Goal: Check status: Check status

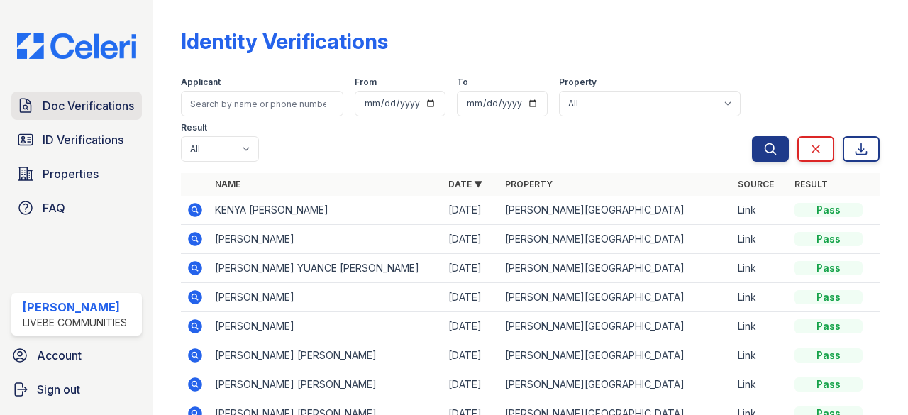
click at [57, 106] on span "Doc Verifications" at bounding box center [89, 105] width 92 height 17
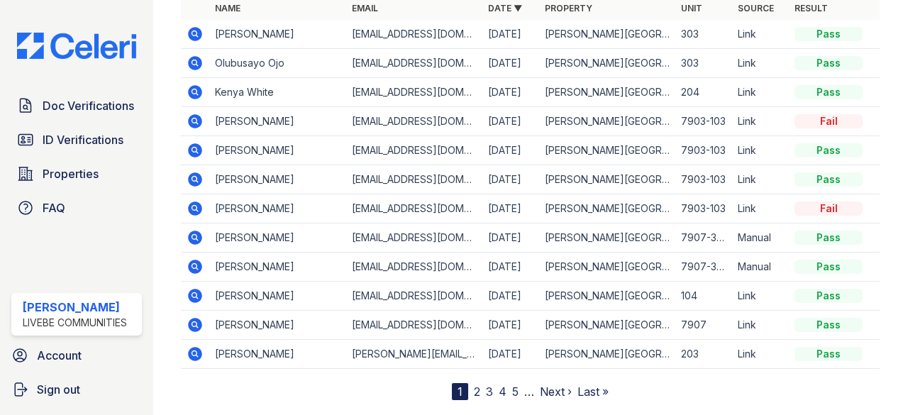
scroll to position [211, 0]
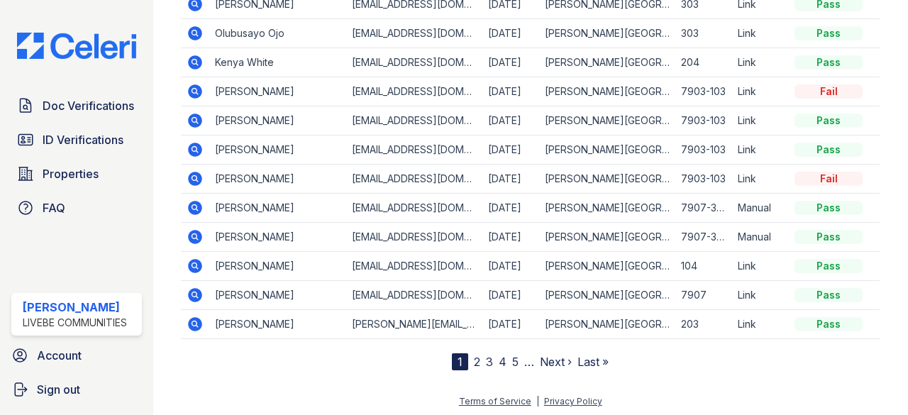
click at [474, 357] on link "2" at bounding box center [477, 362] width 6 height 14
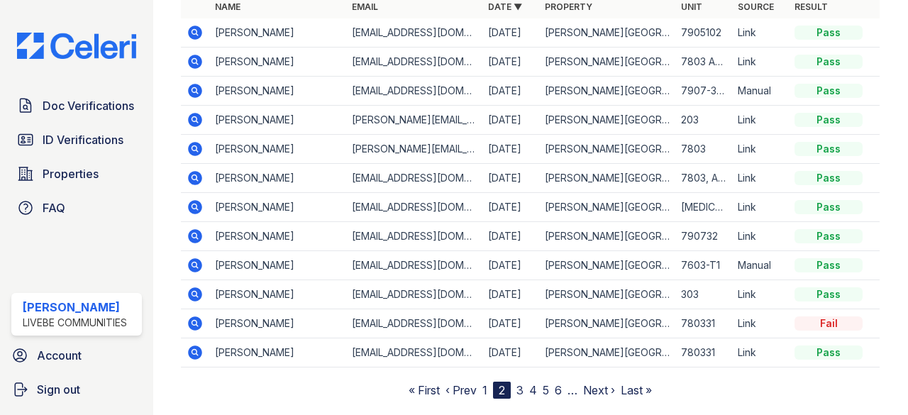
scroll to position [211, 0]
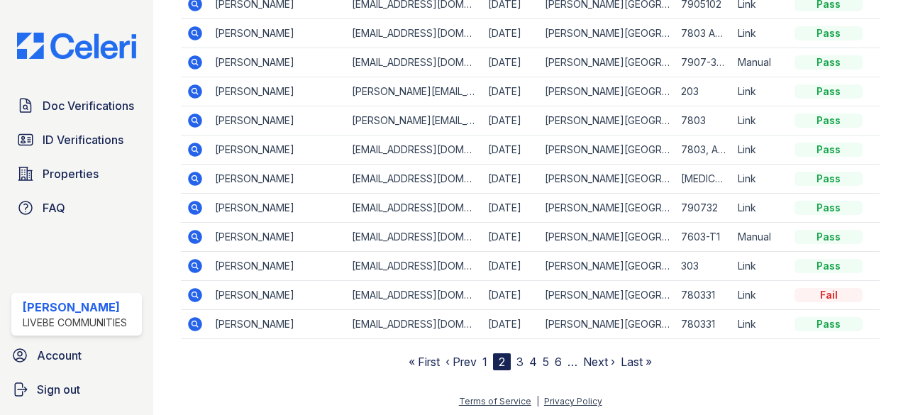
click at [516, 360] on link "3" at bounding box center [519, 362] width 7 height 14
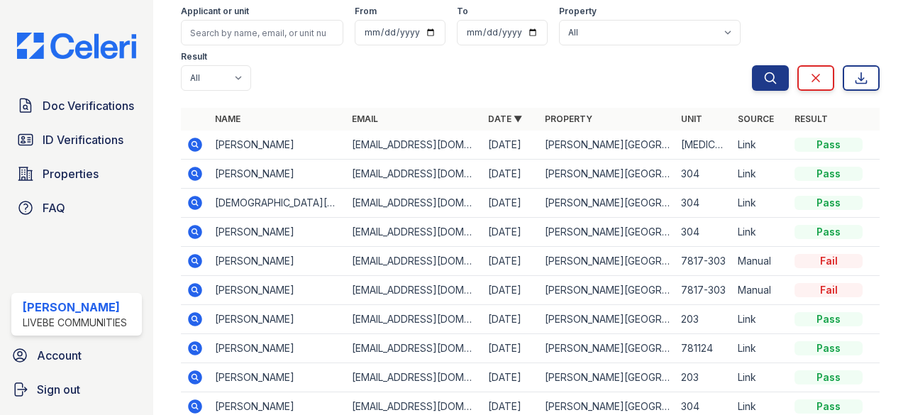
scroll to position [211, 0]
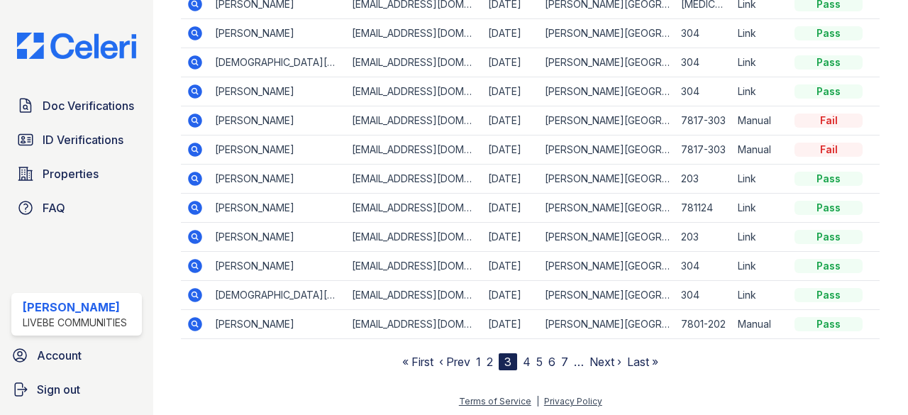
click at [524, 359] on link "4" at bounding box center [527, 362] width 8 height 14
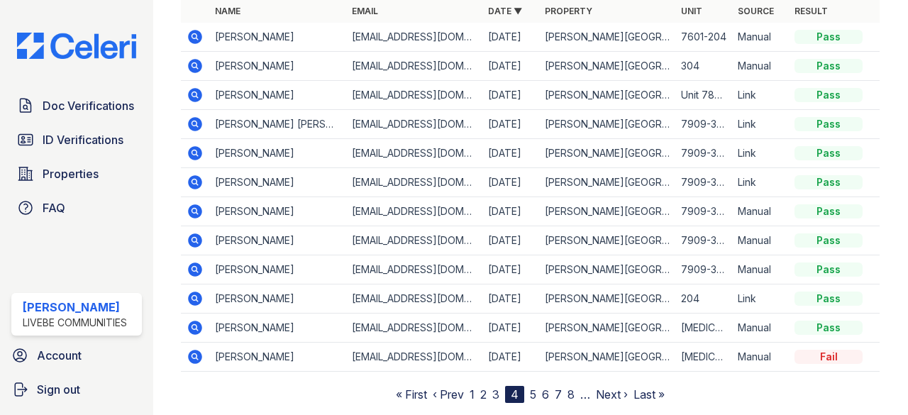
scroll to position [211, 0]
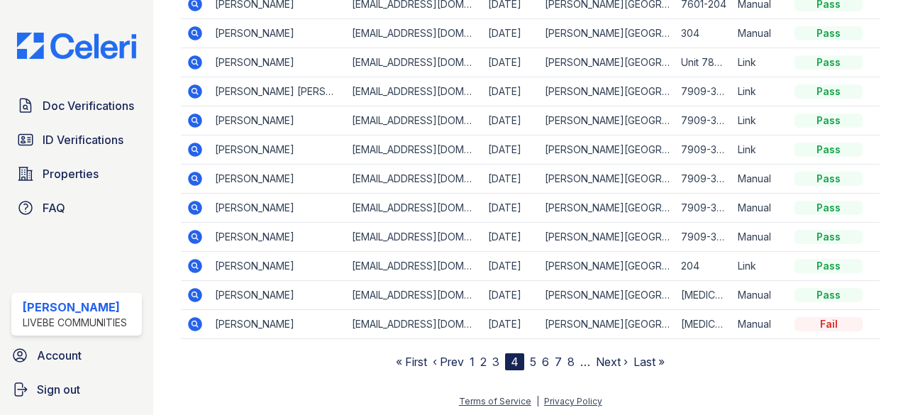
click at [470, 355] on link "1" at bounding box center [472, 362] width 5 height 14
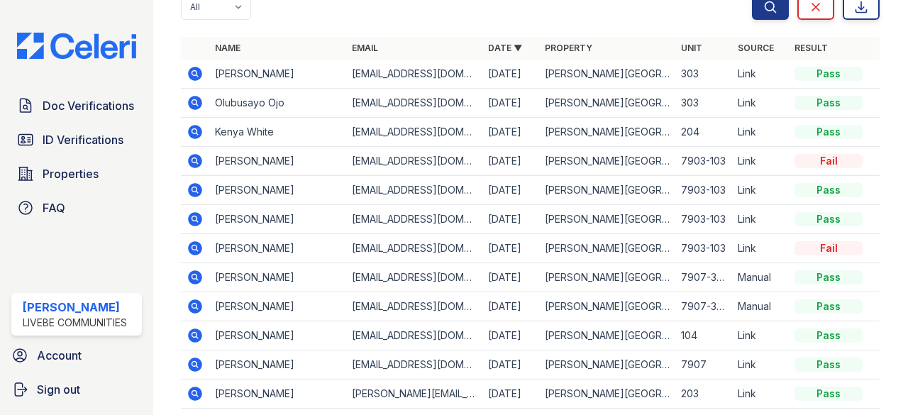
scroll to position [211, 0]
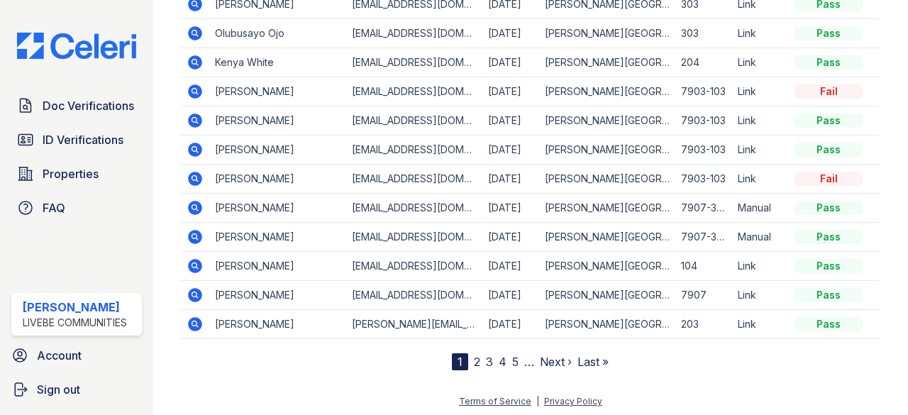
click at [474, 362] on link "2" at bounding box center [477, 362] width 6 height 14
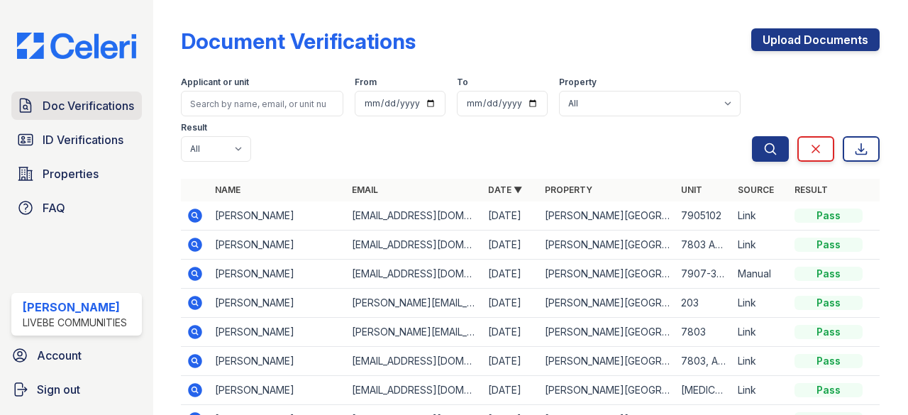
click at [109, 111] on span "Doc Verifications" at bounding box center [89, 105] width 92 height 17
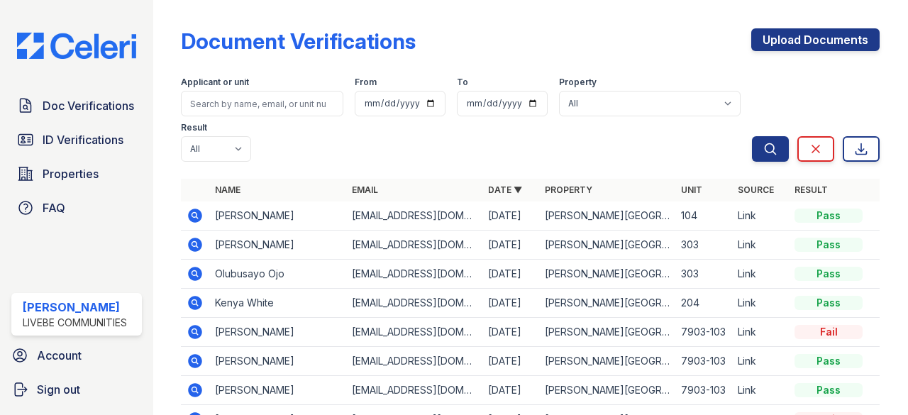
click at [195, 217] on icon at bounding box center [195, 215] width 17 height 17
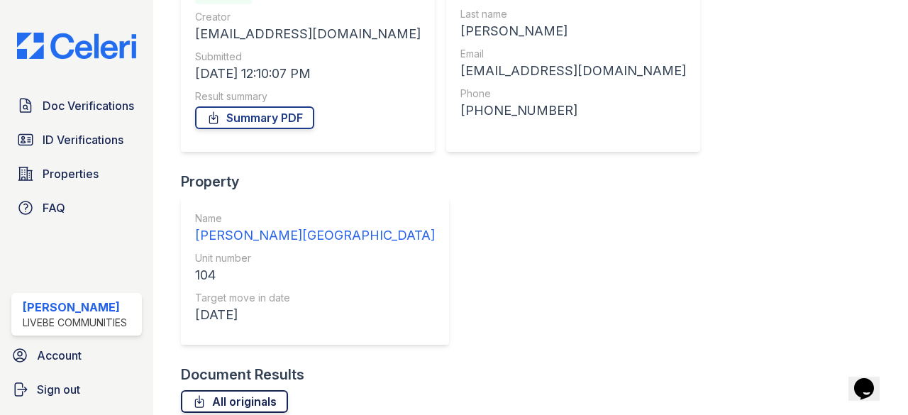
scroll to position [182, 0]
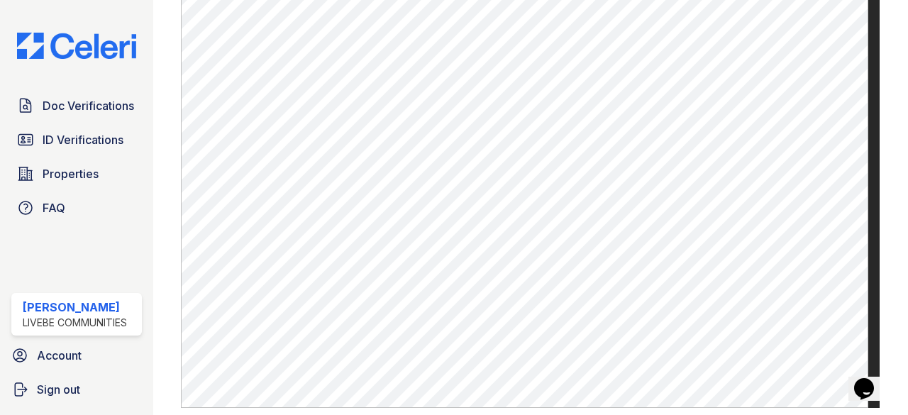
scroll to position [851, 0]
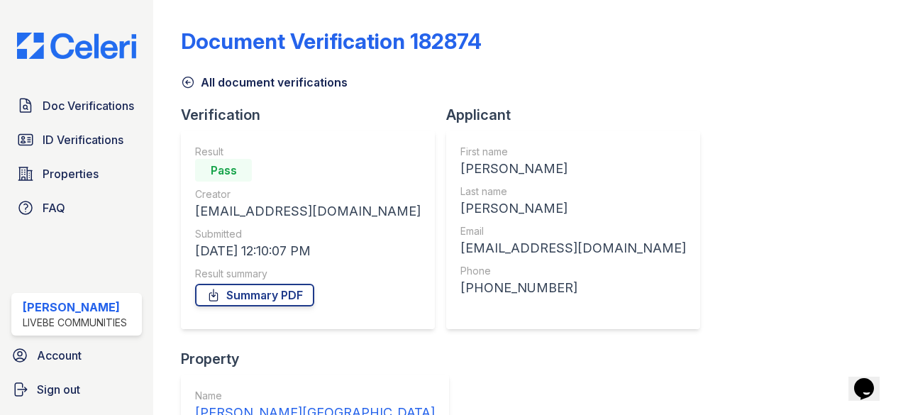
drag, startPoint x: 0, startPoint y: 0, endPoint x: 423, endPoint y: 370, distance: 562.1
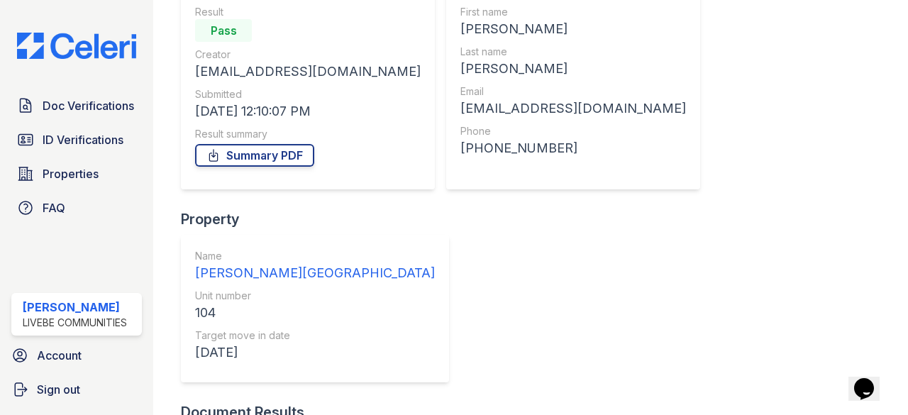
scroll to position [182, 0]
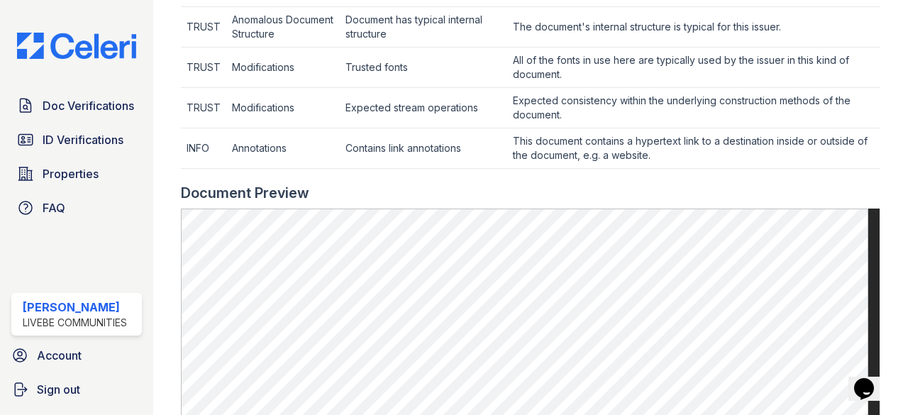
scroll to position [709, 0]
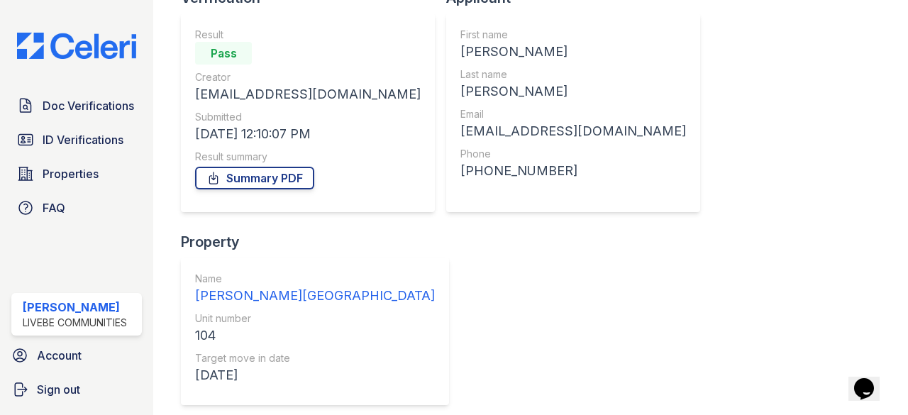
scroll to position [182, 0]
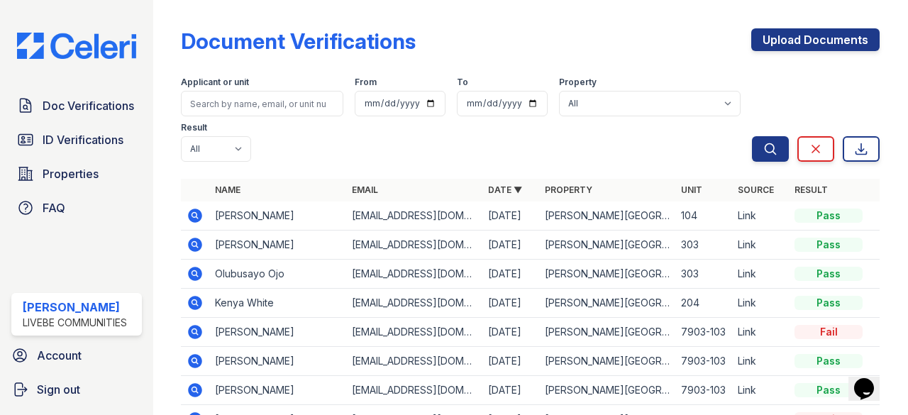
click at [199, 218] on icon at bounding box center [196, 216] width 14 height 14
click at [197, 218] on icon at bounding box center [195, 215] width 17 height 17
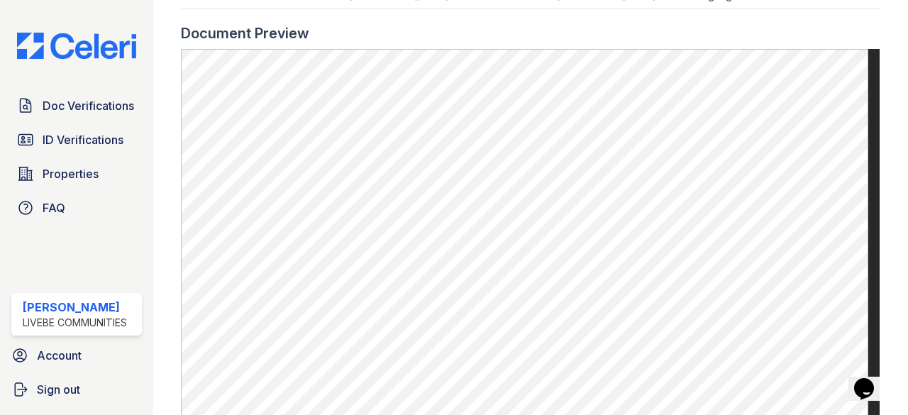
scroll to position [780, 0]
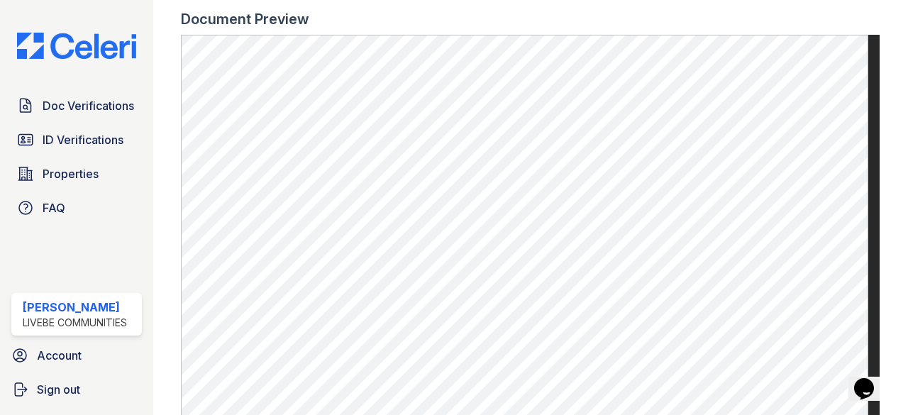
scroll to position [746, 0]
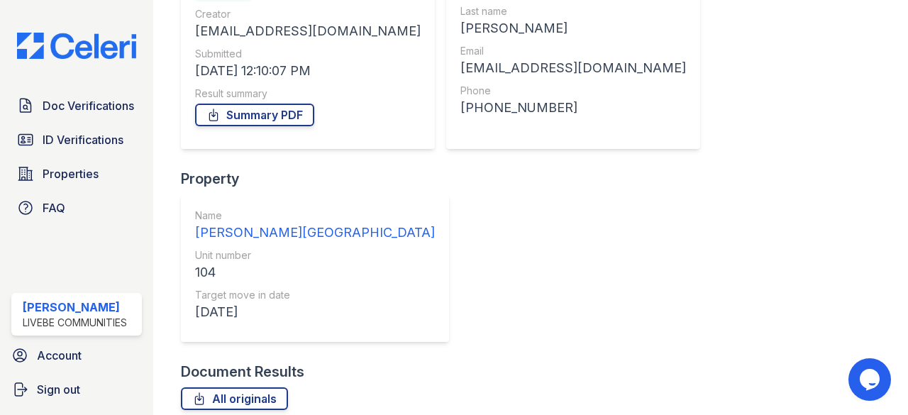
scroll to position [182, 0]
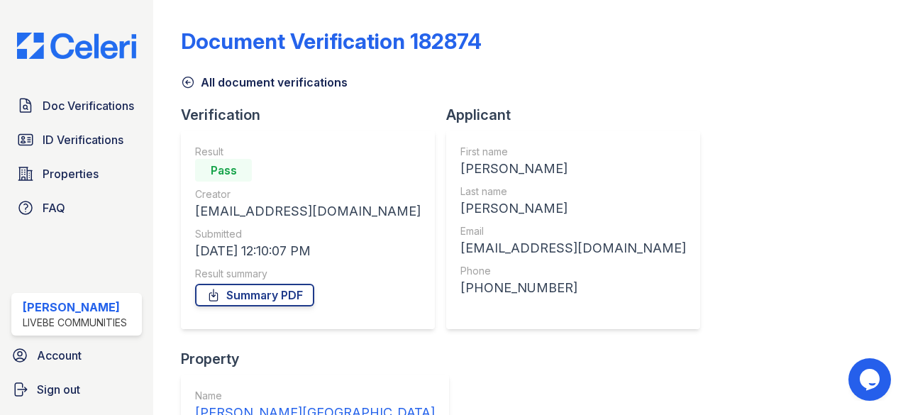
scroll to position [182, 0]
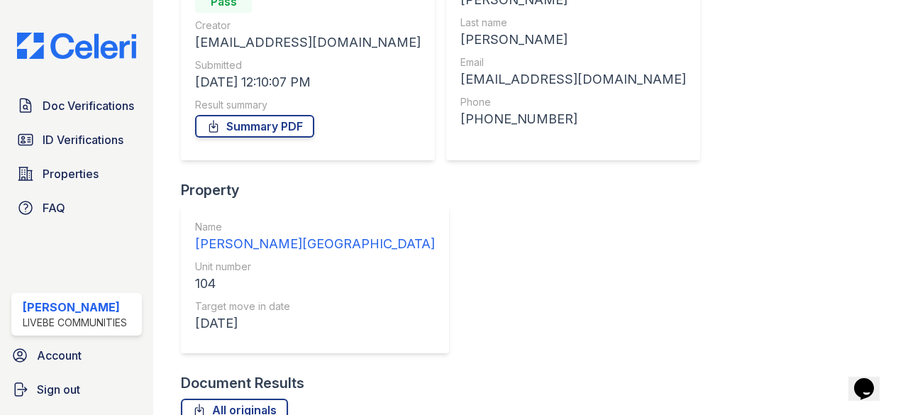
scroll to position [182, 0]
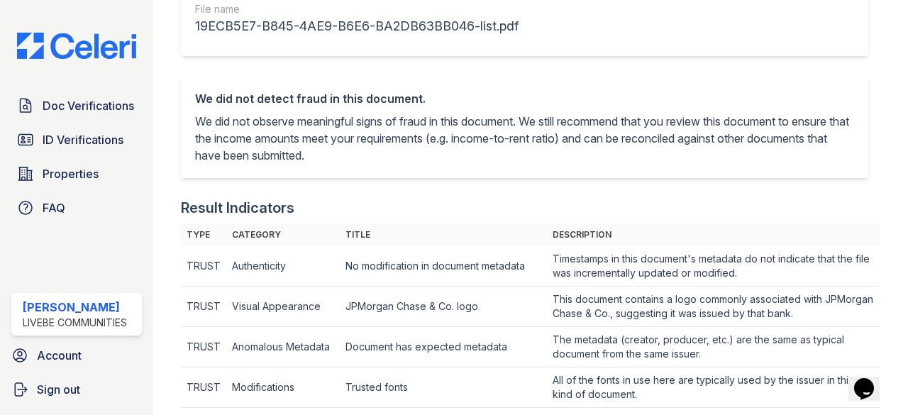
scroll to position [213, 0]
